Goal: Book appointment/travel/reservation

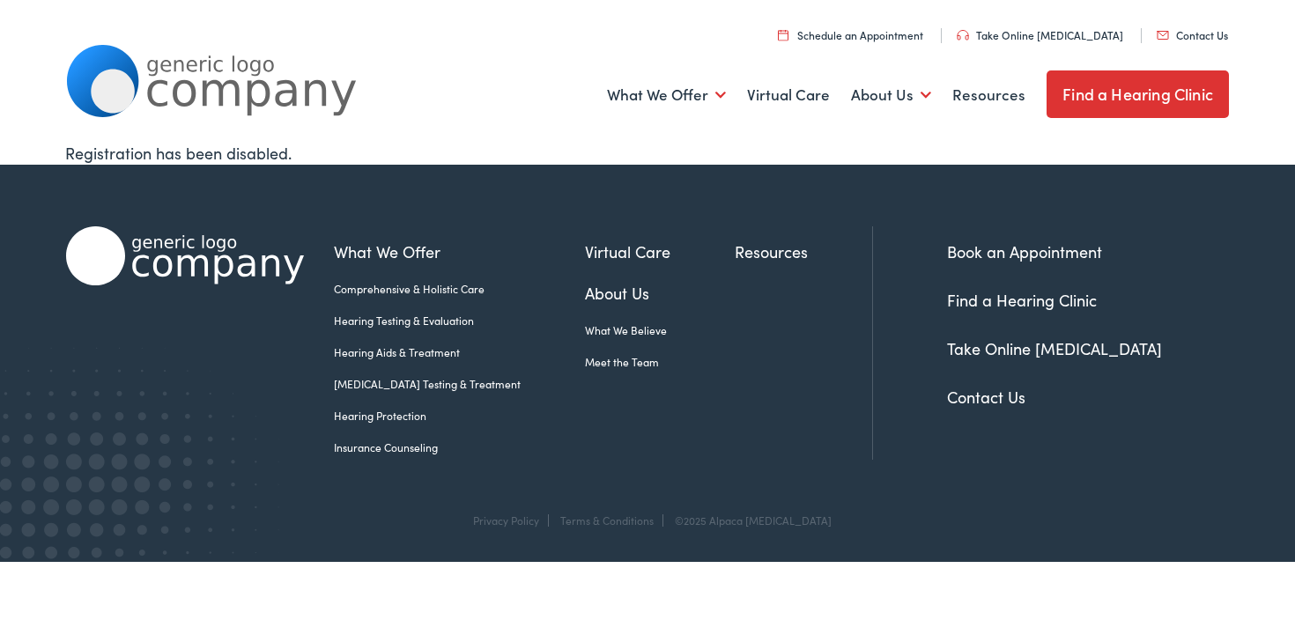
click at [1156, 90] on link "Find a Hearing Clinic" at bounding box center [1138, 94] width 182 height 48
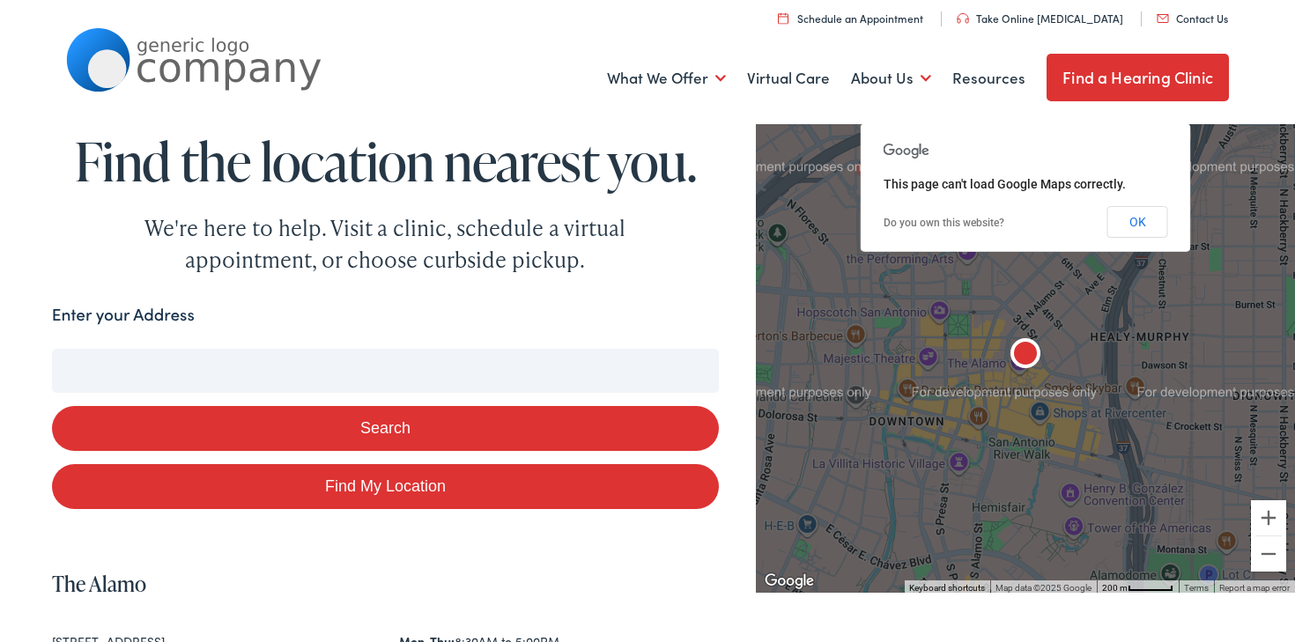
click at [379, 489] on link "Find My Location" at bounding box center [385, 486] width 667 height 45
type input "Old Tappan, [US_STATE]"
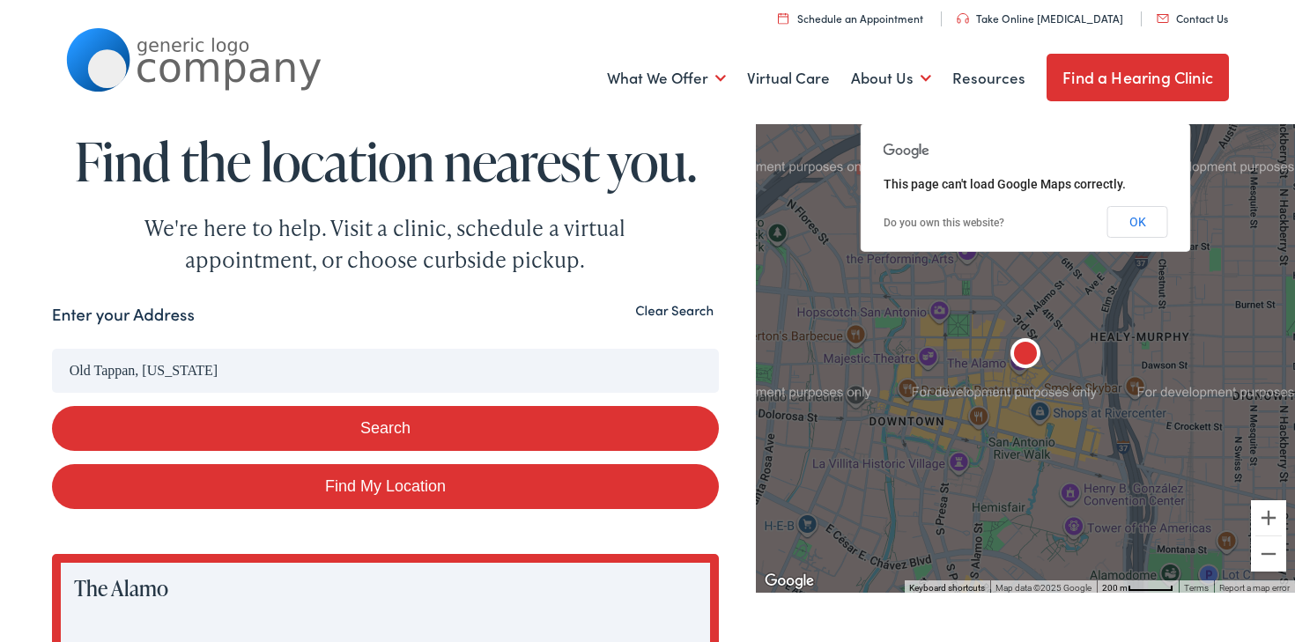
click at [219, 376] on input "Old Tappan, [US_STATE]" at bounding box center [385, 371] width 667 height 44
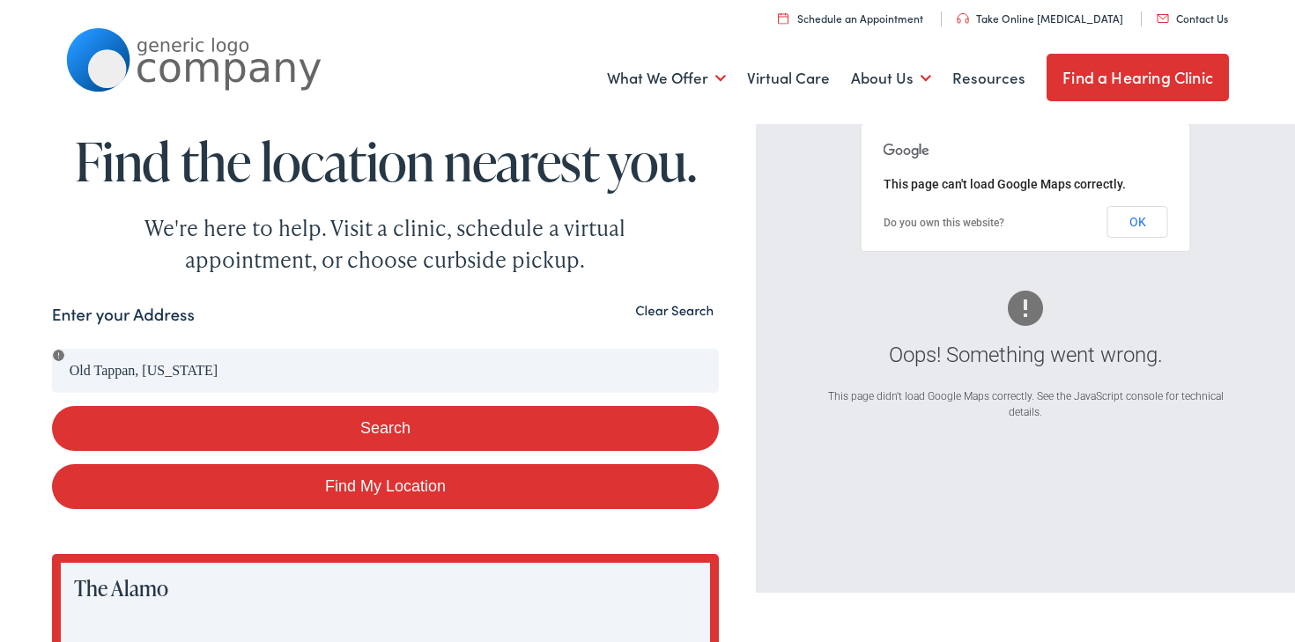
click at [676, 307] on button "Clear Search" at bounding box center [674, 310] width 89 height 17
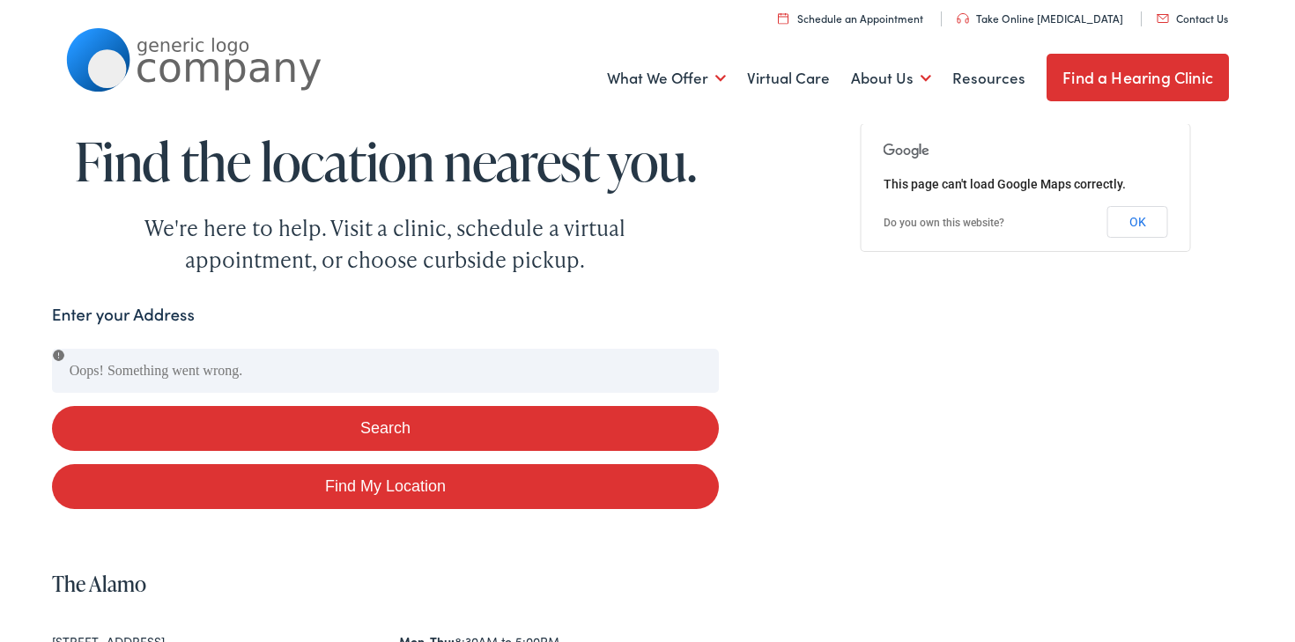
click at [300, 411] on button "Search" at bounding box center [385, 428] width 667 height 45
click at [283, 419] on button "Search" at bounding box center [385, 428] width 667 height 45
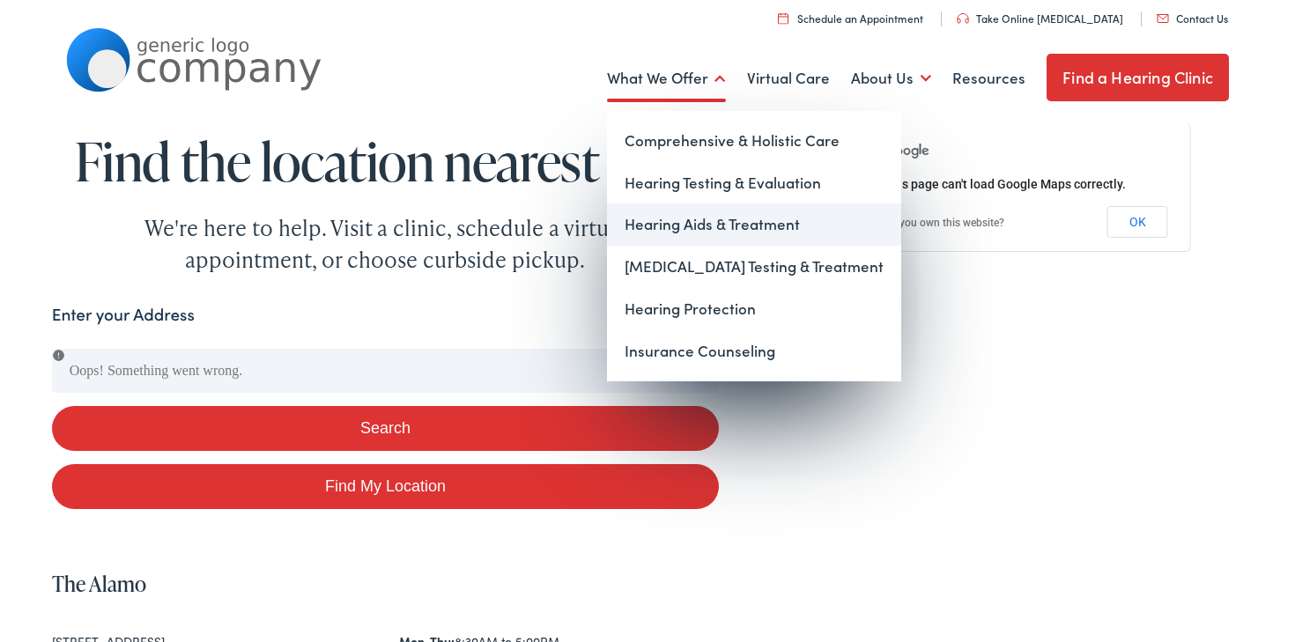
click at [695, 230] on link "Hearing Aids & Treatment" at bounding box center [754, 225] width 294 height 42
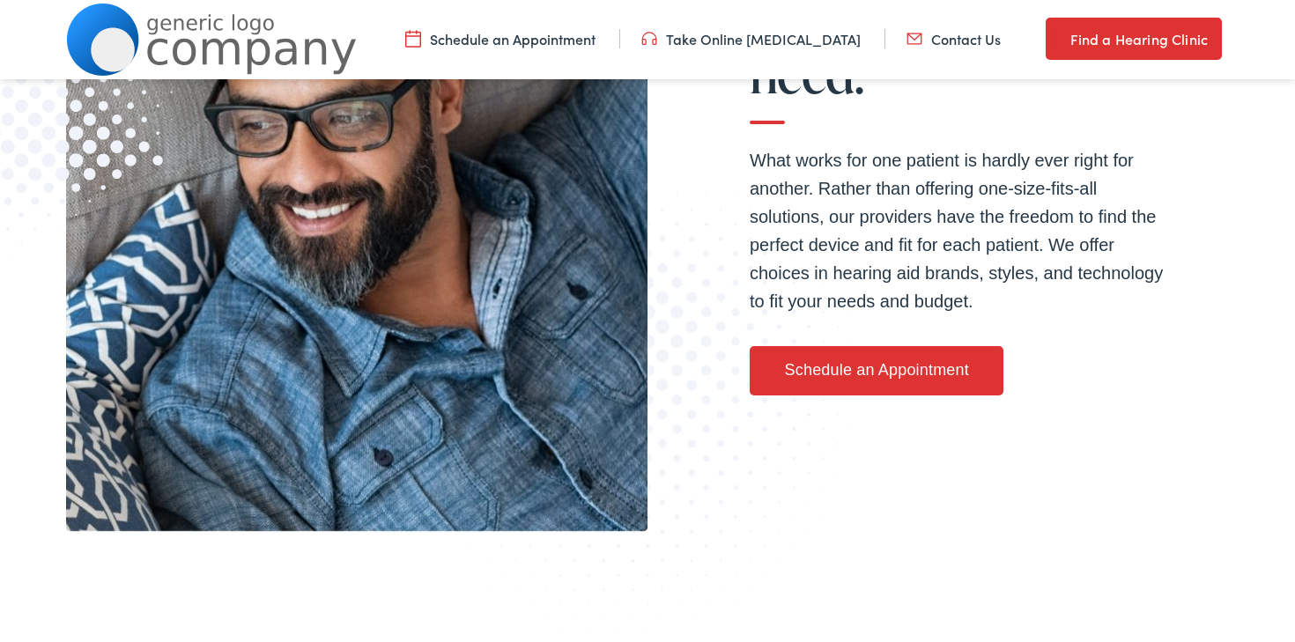
scroll to position [474, 0]
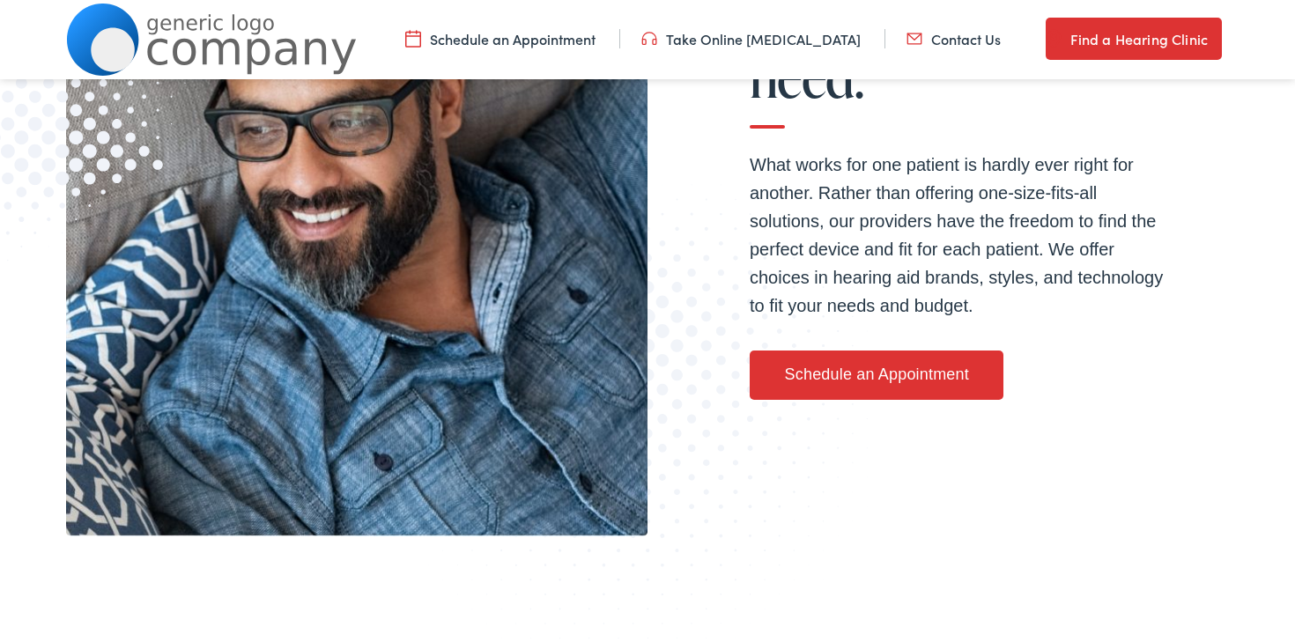
click at [811, 378] on link "Schedule an Appointment" at bounding box center [877, 375] width 254 height 49
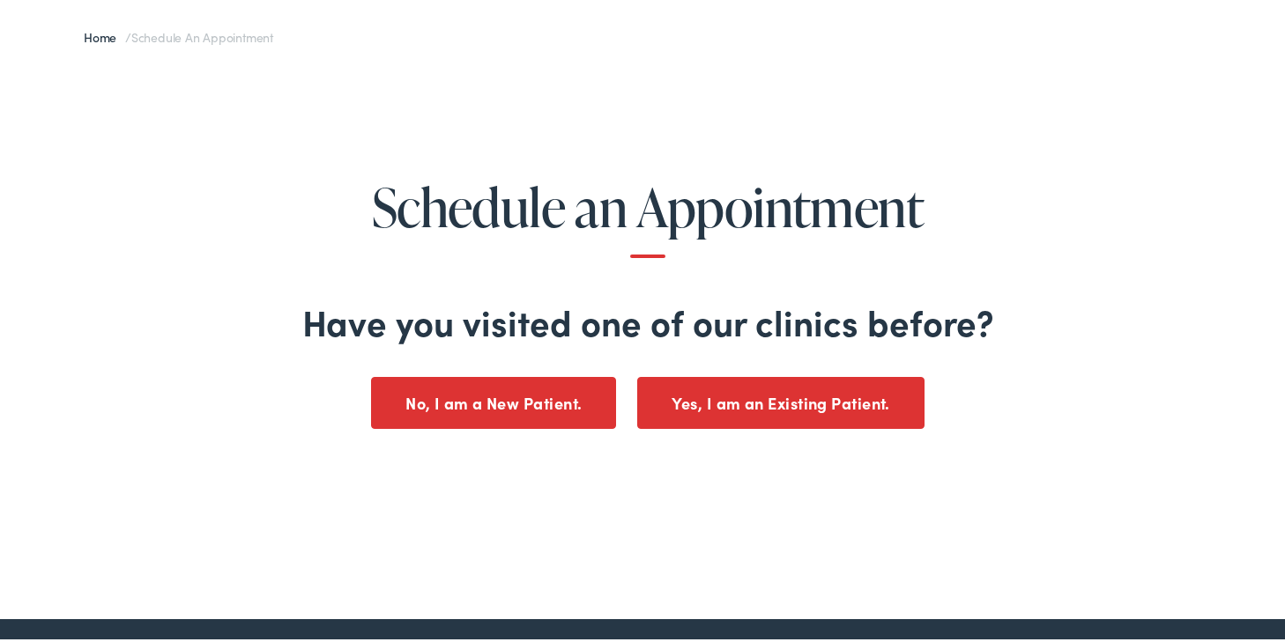
scroll to position [167, 0]
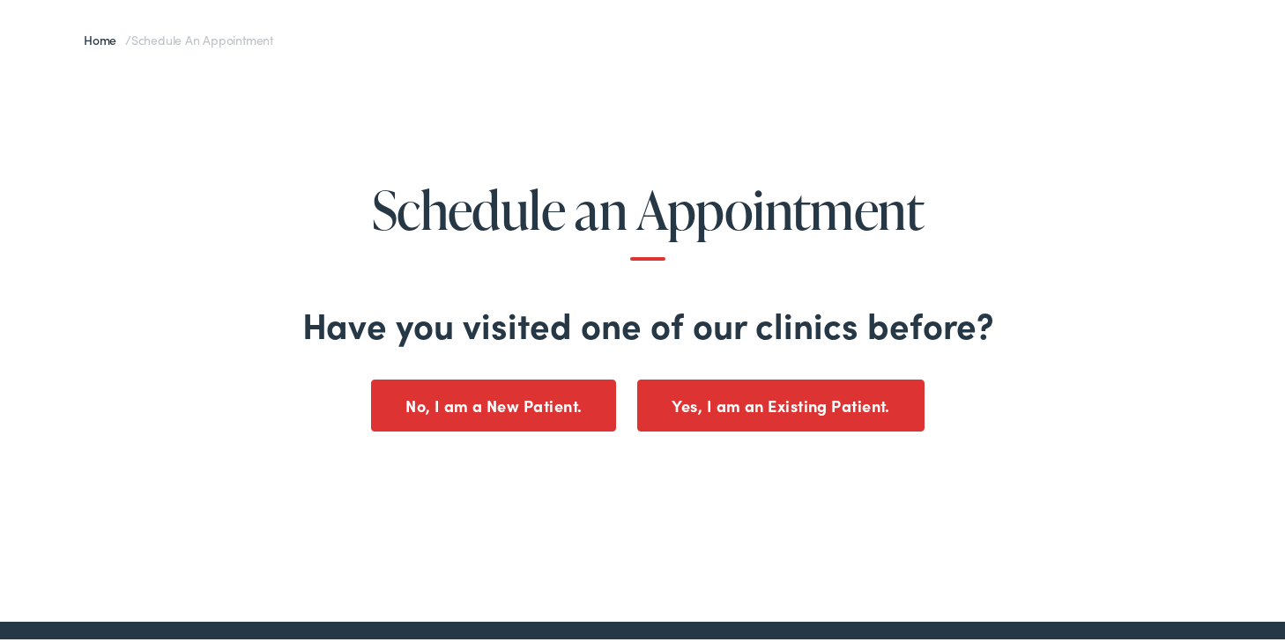
click at [574, 406] on button "No, I am a New Patient." at bounding box center [493, 403] width 245 height 52
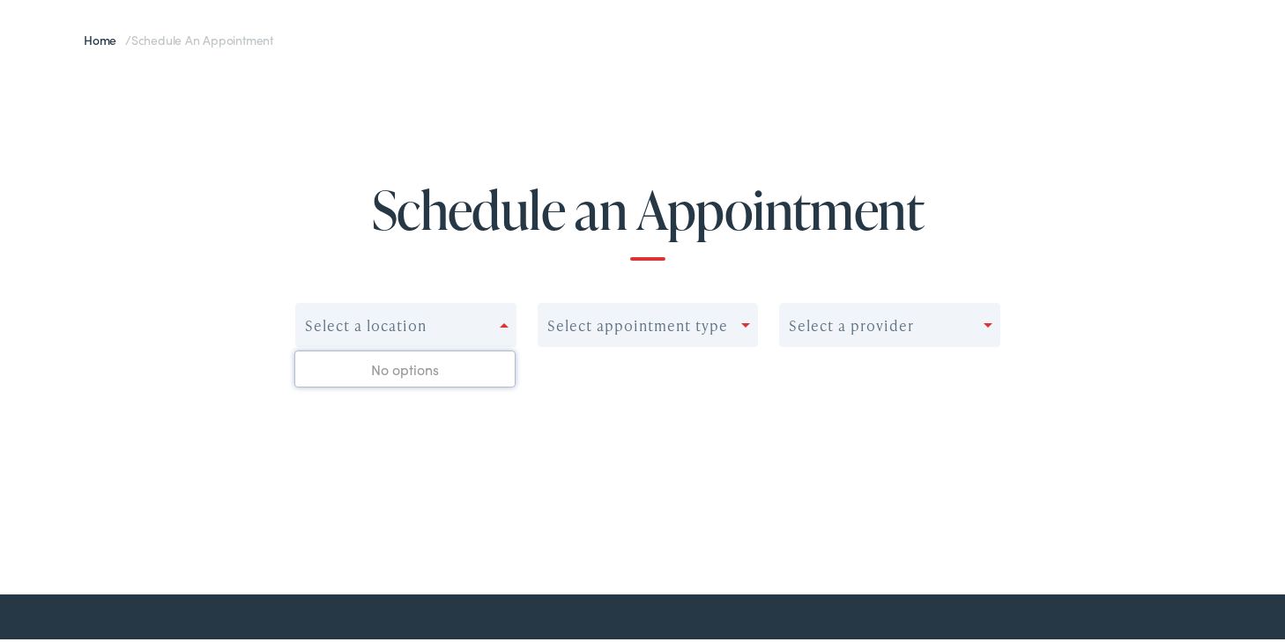
click at [500, 322] on span at bounding box center [504, 323] width 9 height 4
click at [662, 324] on div "Select appointment type" at bounding box center [637, 323] width 181 height 17
click at [858, 324] on div "Select a provider" at bounding box center [851, 323] width 125 height 17
click at [522, 461] on div "Schedule an Appointment Select a location Select appointment type 0 results ava…" at bounding box center [647, 283] width 1295 height 441
